Goal: Use online tool/utility: Utilize a website feature to perform a specific function

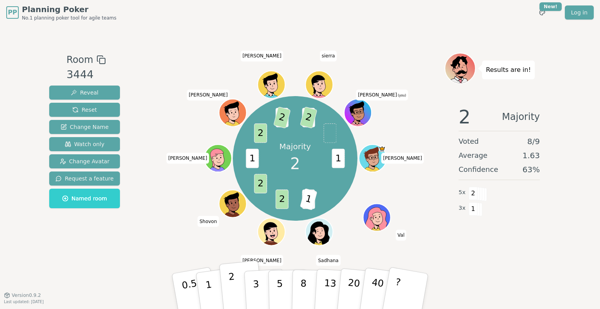
click at [229, 292] on button "2" at bounding box center [241, 292] width 45 height 62
click at [210, 287] on p "1" at bounding box center [210, 292] width 12 height 43
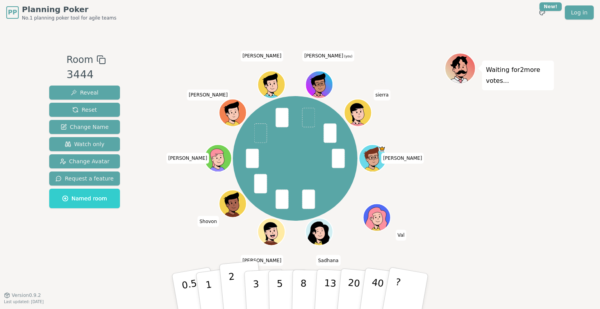
click at [234, 284] on button "2" at bounding box center [241, 292] width 45 height 62
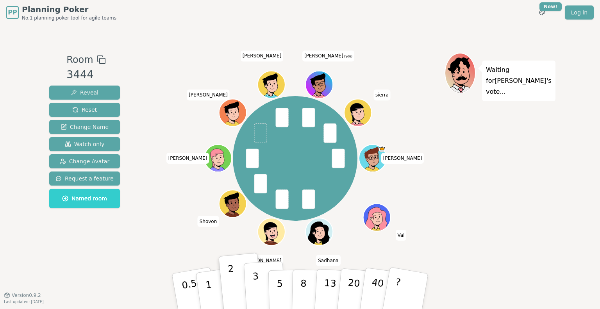
click at [255, 291] on p "3" at bounding box center [257, 292] width 9 height 43
click at [239, 288] on button "2" at bounding box center [241, 292] width 45 height 62
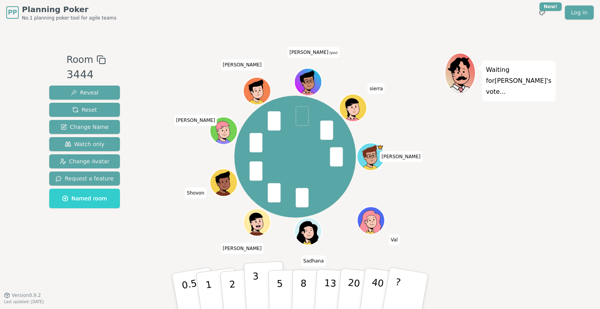
click at [257, 289] on p "3" at bounding box center [257, 292] width 9 height 43
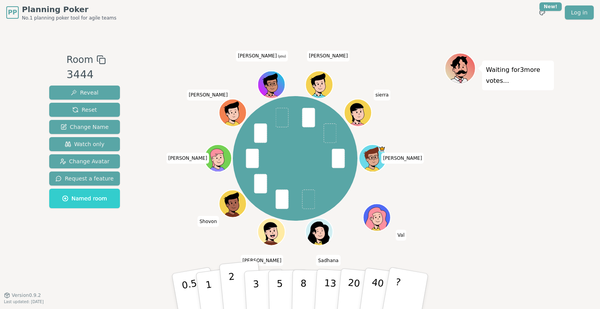
click at [228, 286] on button "2" at bounding box center [241, 292] width 45 height 62
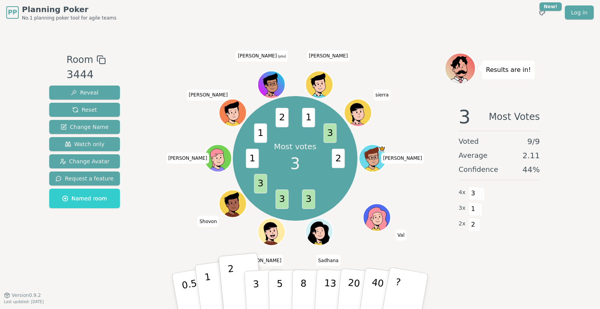
click at [211, 284] on button "1" at bounding box center [218, 291] width 47 height 63
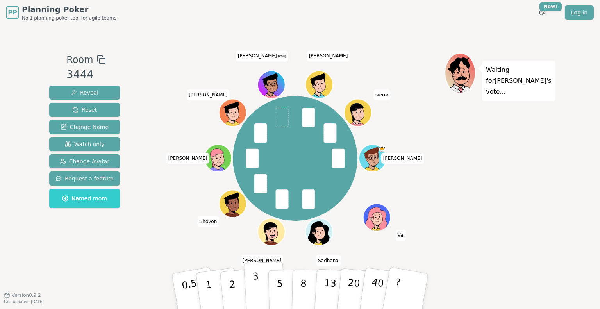
click at [261, 286] on button "3" at bounding box center [265, 291] width 43 height 61
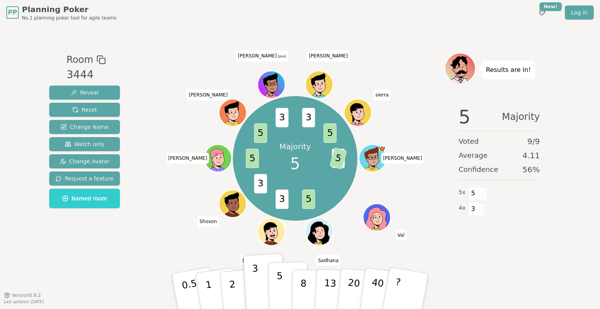
click at [281, 288] on p "5" at bounding box center [280, 292] width 7 height 42
